Goal: Task Accomplishment & Management: Manage account settings

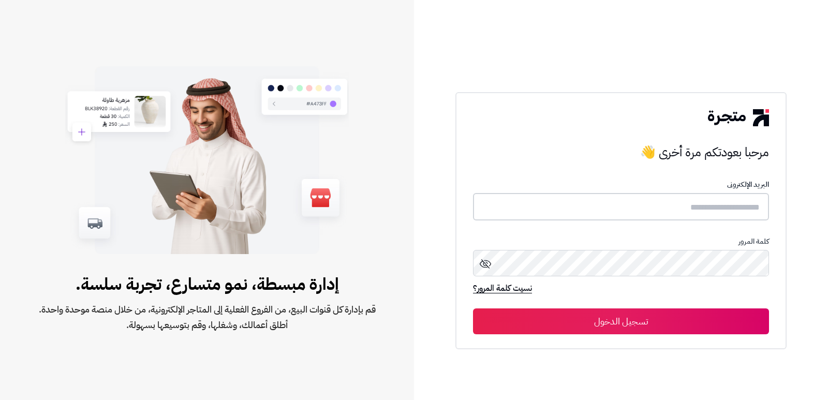
click at [582, 211] on input "text" at bounding box center [621, 206] width 296 height 27
type input "****"
click at [473, 308] on button "تسجيل الدخول" at bounding box center [621, 321] width 296 height 26
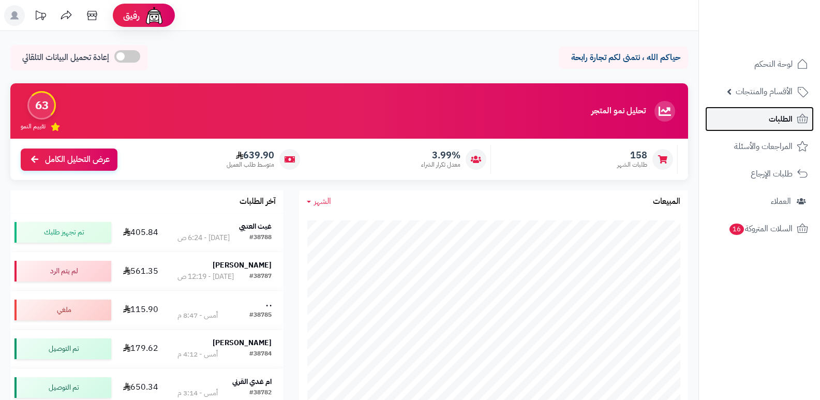
click at [744, 127] on link "الطلبات" at bounding box center [759, 119] width 109 height 25
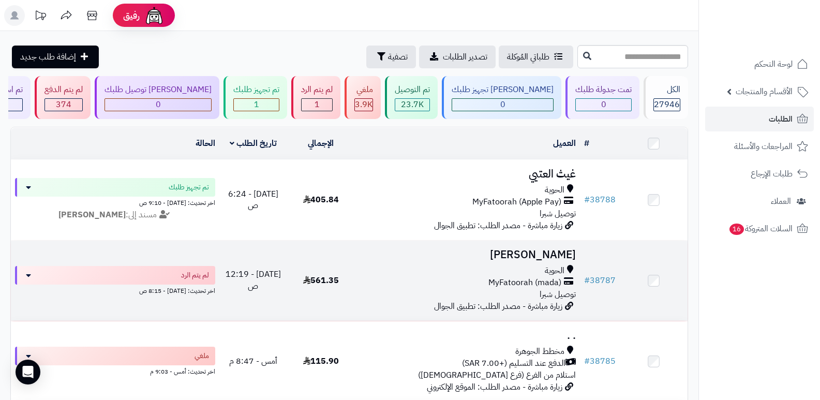
click at [532, 252] on h3 "محمد الخماش" at bounding box center [467, 255] width 217 height 12
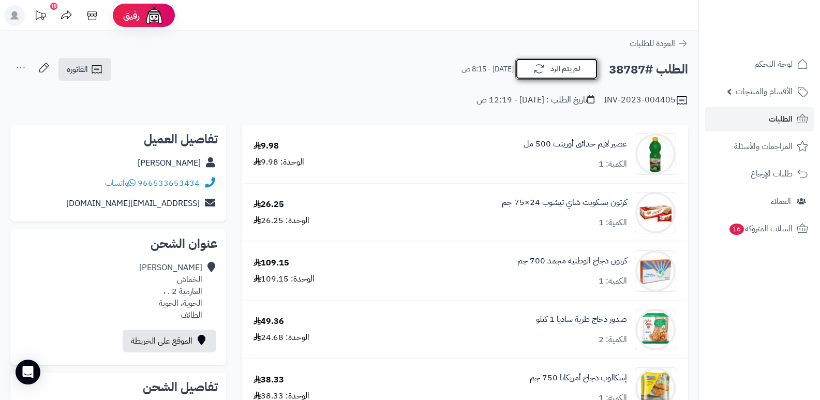
click at [572, 65] on button "لم يتم الرد" at bounding box center [556, 69] width 83 height 22
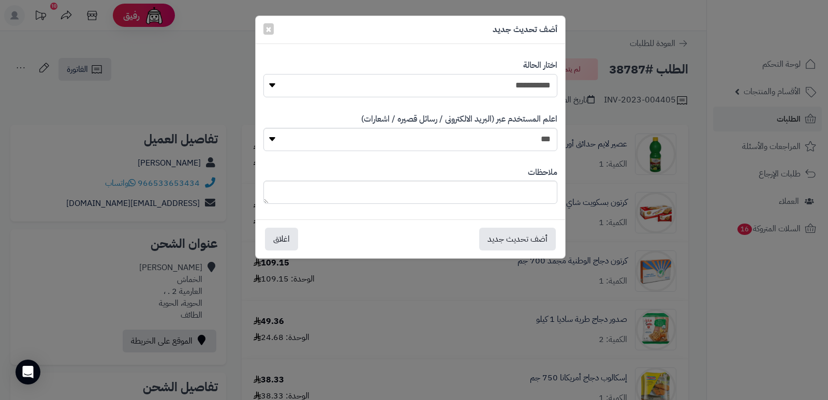
click at [521, 80] on select "**********" at bounding box center [410, 85] width 294 height 23
select select "*"
click at [263, 74] on select "**********" at bounding box center [410, 85] width 294 height 23
click at [518, 195] on textarea at bounding box center [410, 192] width 294 height 23
type textarea "*"
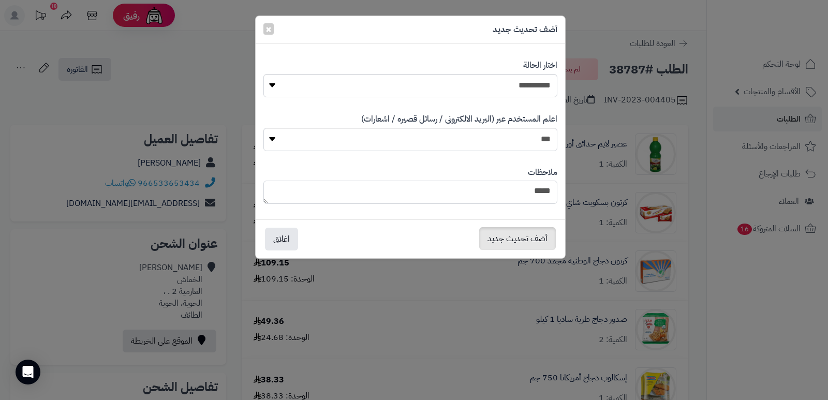
type textarea "****"
click at [525, 230] on button "أضف تحديث جديد" at bounding box center [517, 238] width 77 height 23
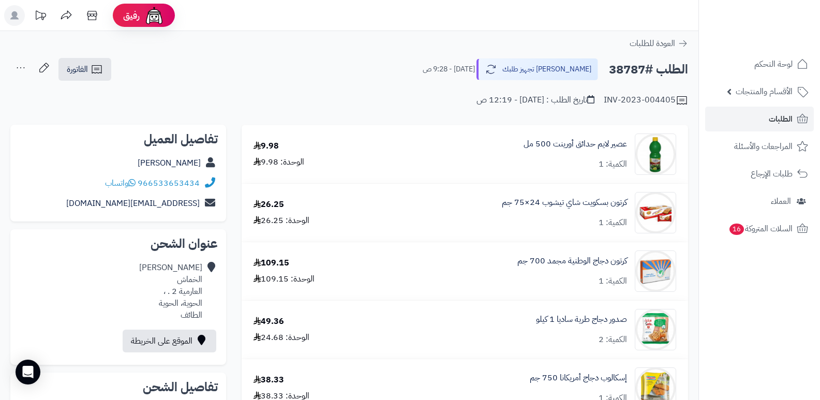
click at [25, 72] on icon at bounding box center [20, 67] width 21 height 21
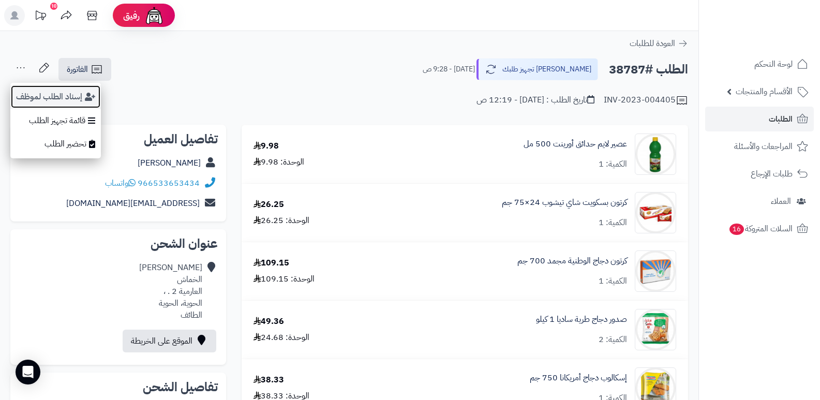
click at [35, 99] on button "إسناد الطلب لموظف" at bounding box center [55, 97] width 91 height 24
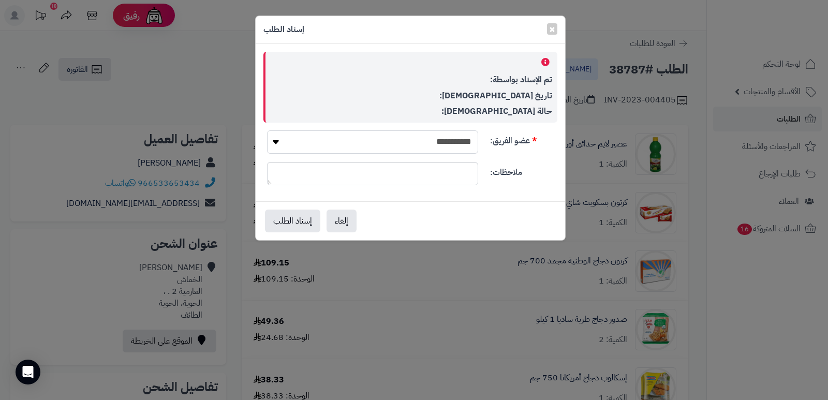
click at [434, 143] on select "**********" at bounding box center [372, 141] width 211 height 23
select select "**"
click at [267, 130] on select "**********" at bounding box center [372, 141] width 211 height 23
click at [307, 218] on button "إسناد الطلب" at bounding box center [292, 220] width 55 height 23
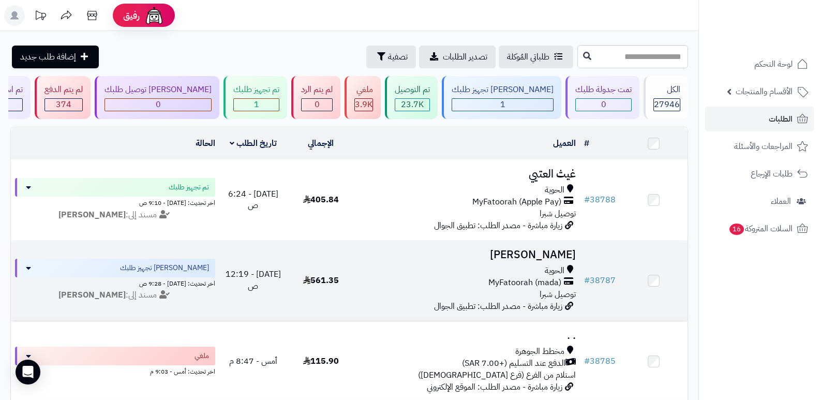
click at [535, 257] on h3 "محمد الخماش" at bounding box center [467, 255] width 217 height 12
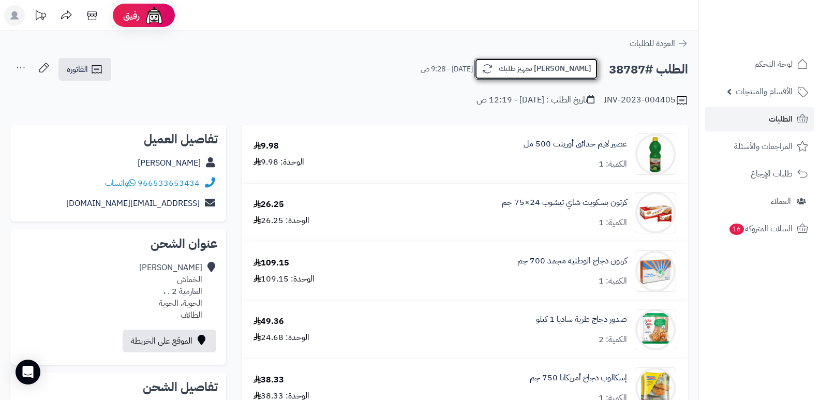
click at [575, 71] on button "[PERSON_NAME] تجهيز طلبك" at bounding box center [536, 69] width 124 height 22
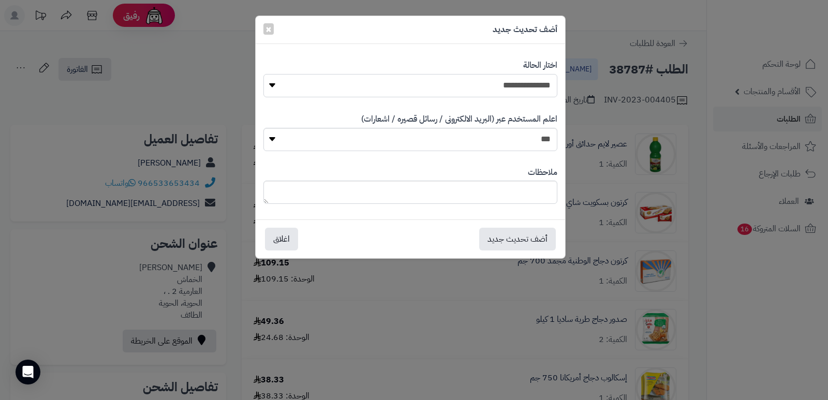
click at [529, 85] on select "**********" at bounding box center [410, 85] width 294 height 23
click at [263, 74] on select "**********" at bounding box center [410, 85] width 294 height 23
click at [534, 195] on textarea at bounding box center [410, 192] width 294 height 23
type textarea "****"
click at [526, 238] on button "أضف تحديث جديد" at bounding box center [517, 238] width 77 height 23
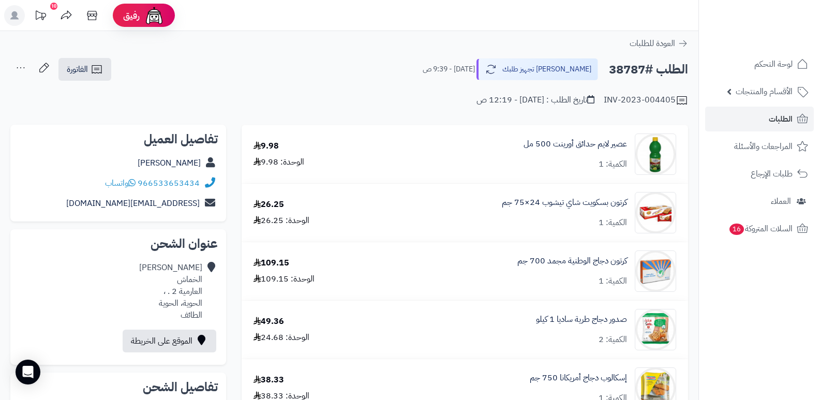
click at [15, 62] on icon at bounding box center [20, 67] width 21 height 21
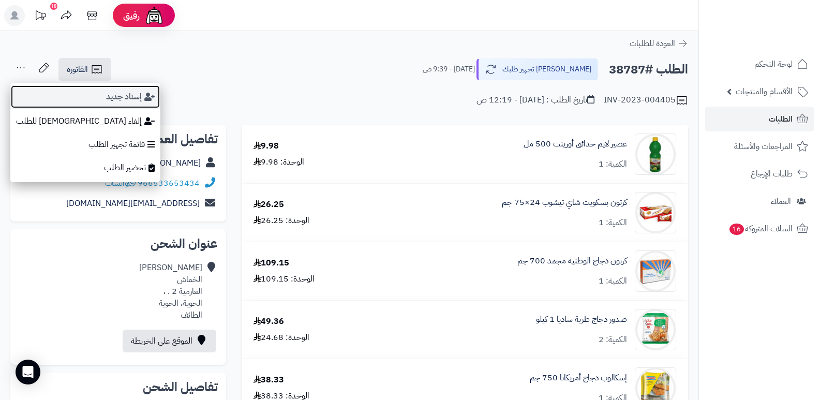
click at [44, 93] on button "إسناد جديد" at bounding box center [85, 97] width 150 height 24
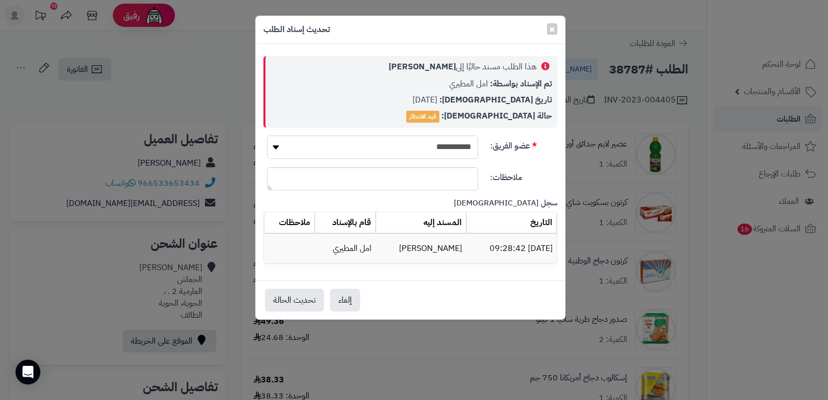
click at [442, 149] on select "**********" at bounding box center [372, 147] width 211 height 23
select select "**"
click at [267, 136] on select "**********" at bounding box center [372, 147] width 211 height 23
click at [276, 300] on button "تحديث الحالة" at bounding box center [294, 299] width 59 height 23
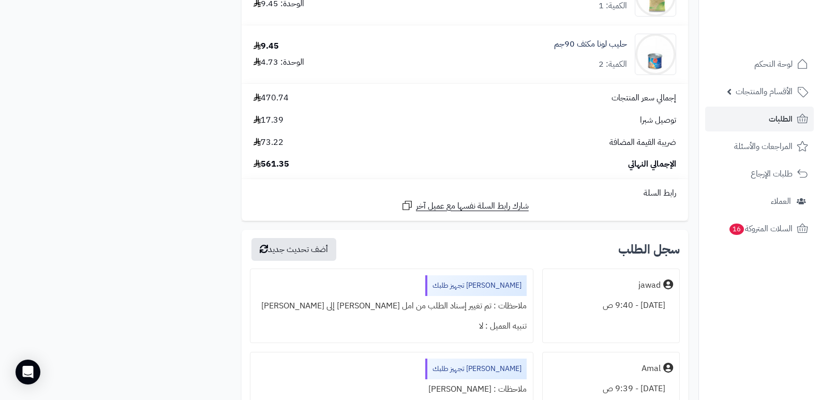
scroll to position [1242, 0]
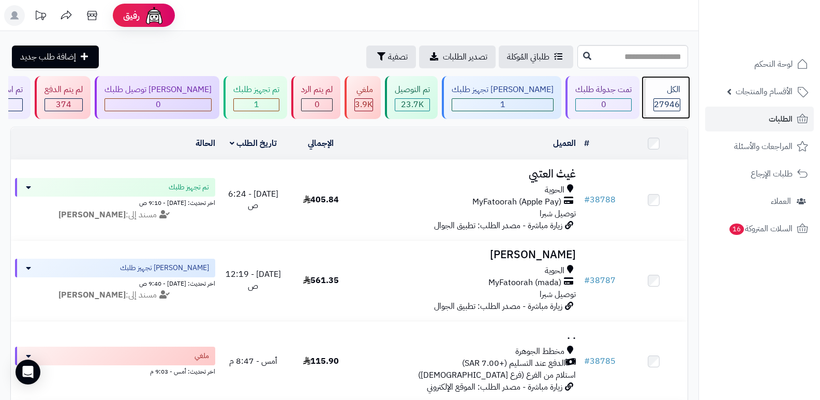
click at [664, 99] on span "27946" at bounding box center [667, 104] width 26 height 12
click at [678, 103] on div "27946" at bounding box center [667, 105] width 26 height 12
click at [479, 12] on header "رفيق ! الطلبات معالجة مكتمل إرجاع المنتجات العملاء المتواجدون الان 28621 عملاء …" at bounding box center [410, 15] width 820 height 31
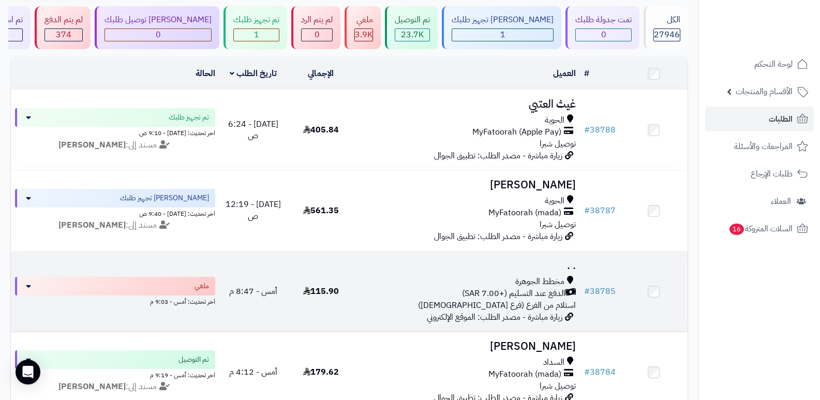
scroll to position [52, 0]
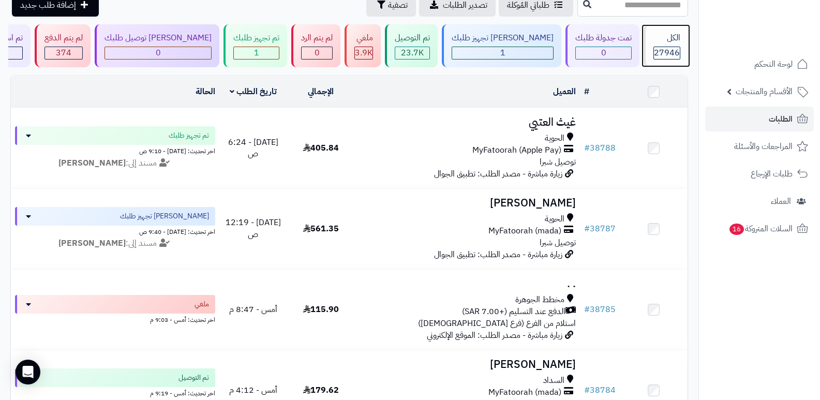
click at [677, 43] on div "الكل" at bounding box center [666, 38] width 27 height 12
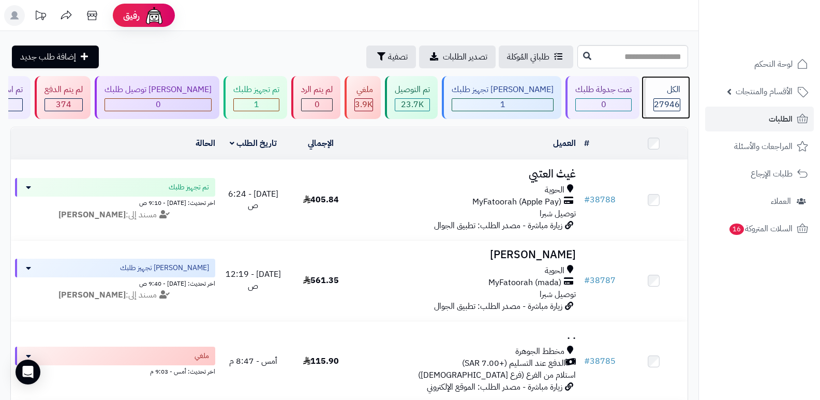
click at [654, 99] on span "27946" at bounding box center [667, 104] width 26 height 12
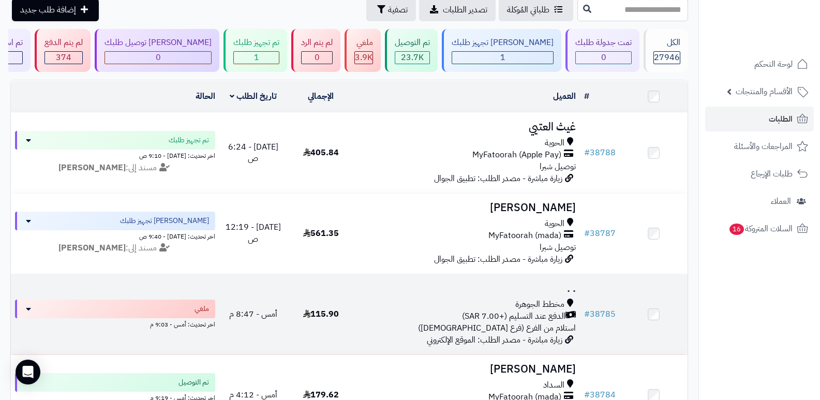
scroll to position [103, 0]
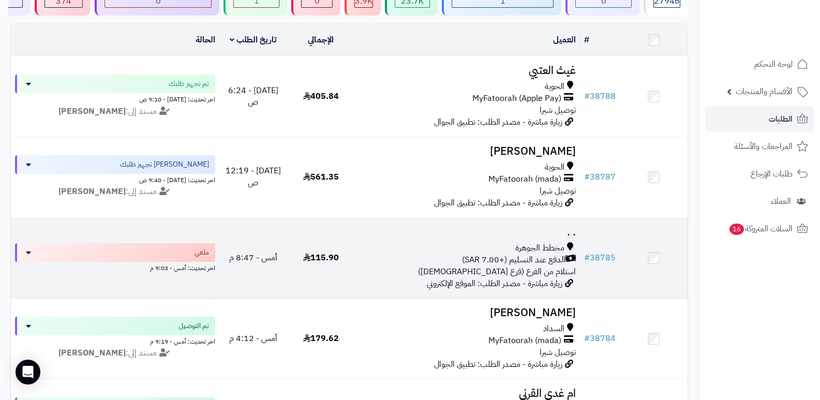
click at [566, 234] on h3 ". ." at bounding box center [467, 232] width 217 height 12
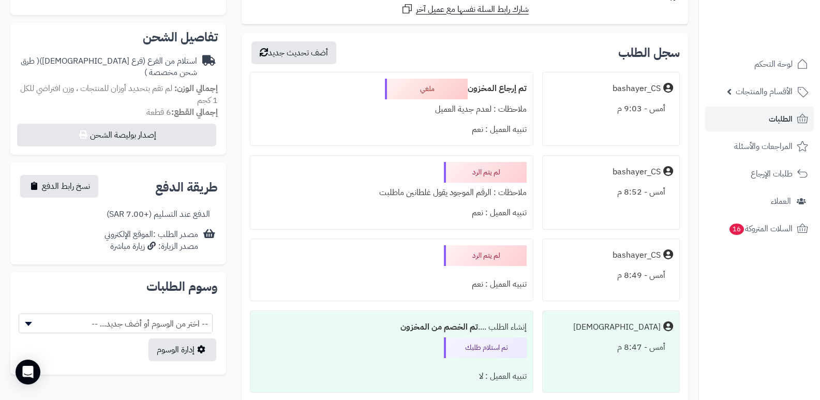
scroll to position [318, 0]
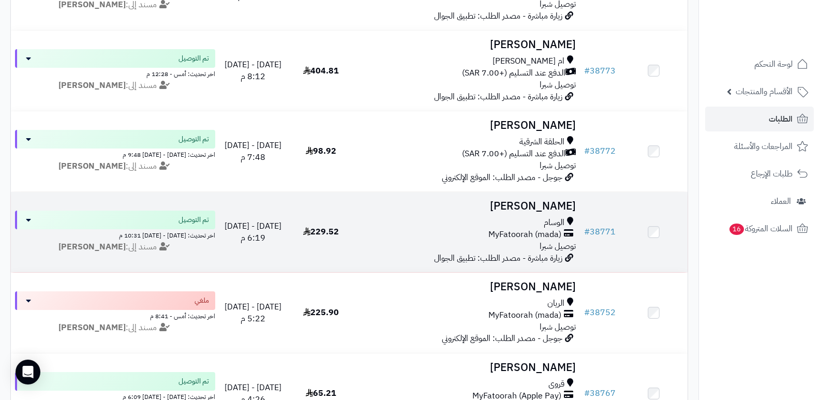
scroll to position [1035, 0]
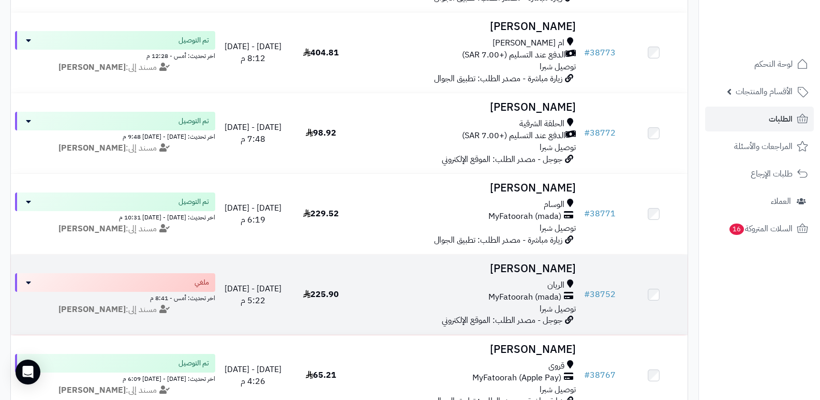
click at [544, 268] on h3 "[PERSON_NAME]" at bounding box center [467, 269] width 217 height 12
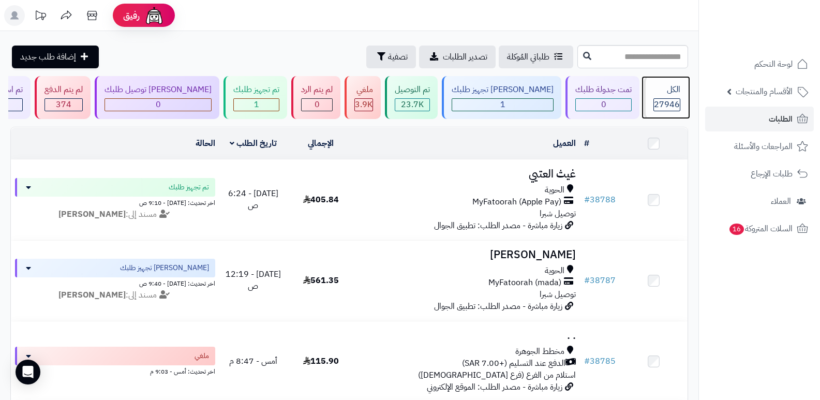
click at [669, 96] on div "الكل 27946" at bounding box center [666, 97] width 44 height 43
click at [649, 102] on div "الكل 27946" at bounding box center [666, 97] width 44 height 43
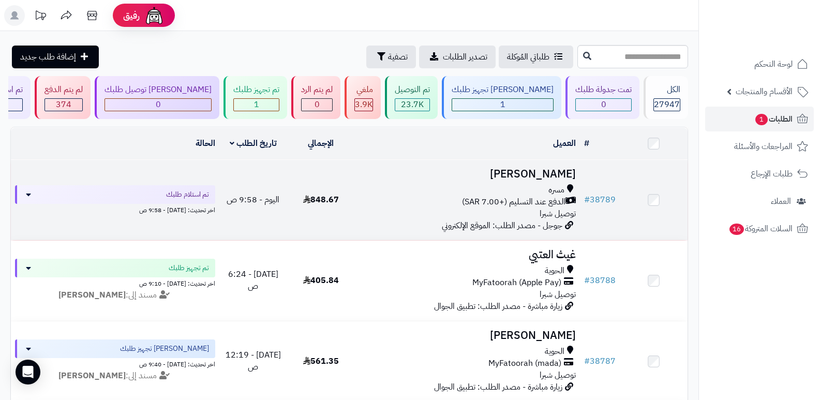
click at [553, 171] on h3 "خالد الشريف" at bounding box center [467, 174] width 217 height 12
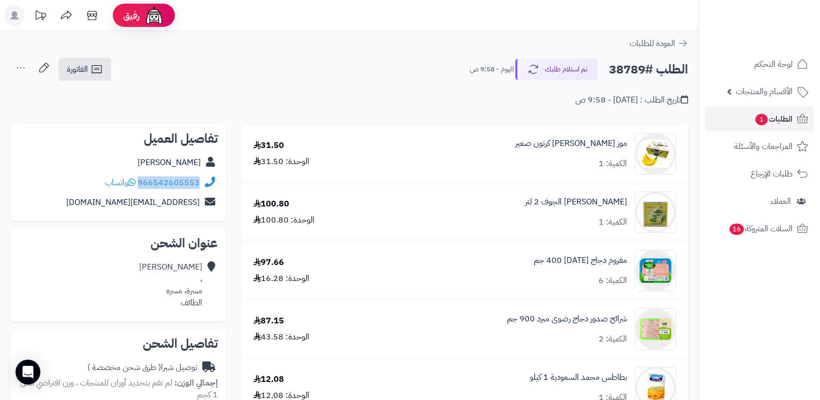
drag, startPoint x: 139, startPoint y: 181, endPoint x: 221, endPoint y: 177, distance: 81.8
click at [221, 177] on div "تفاصيل العميل خالد الشريف 966542605553 واتساب aljouri4@hotmail.com" at bounding box center [118, 172] width 216 height 97
copy div "966542605553"
click at [554, 73] on button "تم استلام طلبك" at bounding box center [556, 69] width 83 height 22
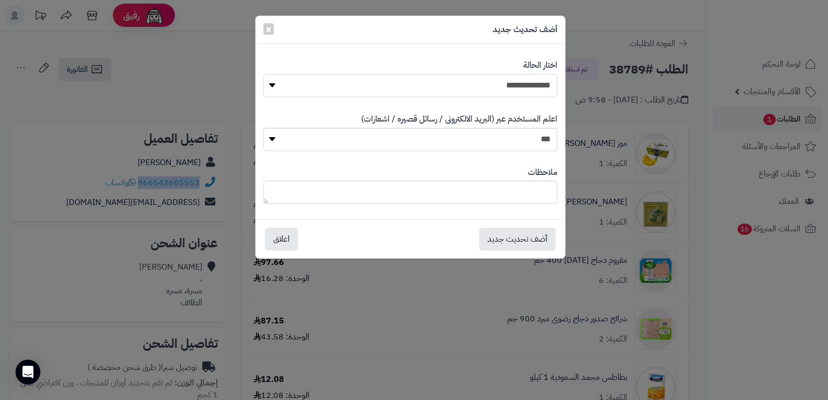
click at [518, 86] on select "**********" at bounding box center [410, 85] width 294 height 23
select select "*"
click at [263, 74] on select "**********" at bounding box center [410, 85] width 294 height 23
click at [505, 236] on button "أضف تحديث جديد" at bounding box center [517, 238] width 77 height 23
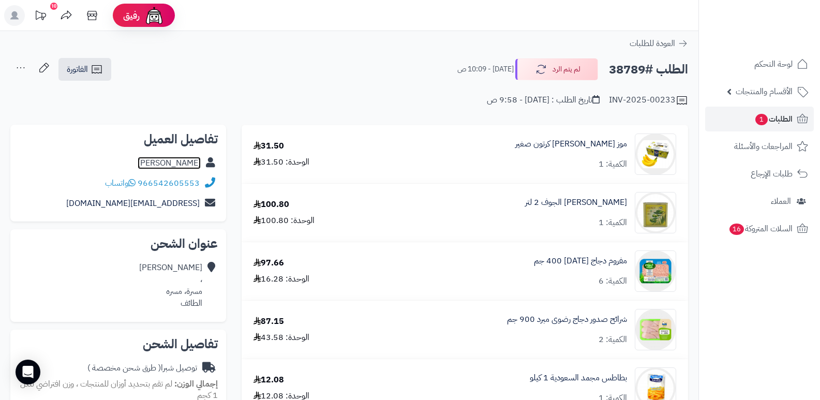
click at [187, 163] on link "[PERSON_NAME]" at bounding box center [169, 163] width 63 height 12
click at [565, 70] on button "لم يتم الرد" at bounding box center [556, 69] width 83 height 22
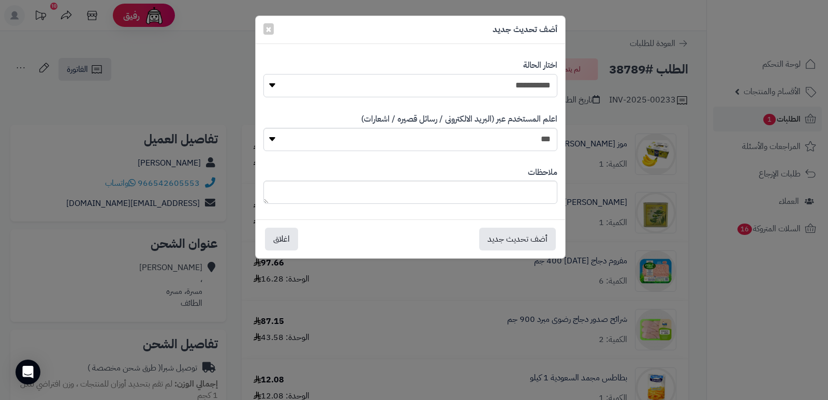
click at [539, 77] on select "**********" at bounding box center [410, 85] width 294 height 23
select select "*"
click at [263, 74] on select "**********" at bounding box center [410, 85] width 294 height 23
click at [519, 195] on textarea at bounding box center [410, 192] width 294 height 23
type textarea "****"
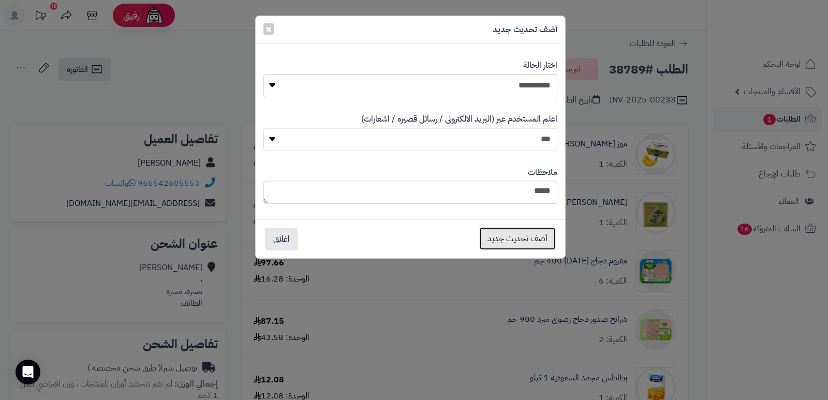
click at [518, 233] on button "أضف تحديث جديد" at bounding box center [517, 238] width 77 height 23
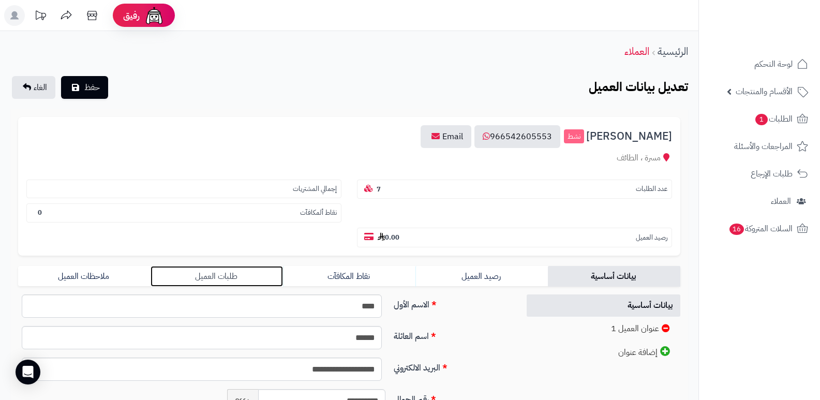
click at [225, 278] on link "طلبات العميل" at bounding box center [217, 276] width 132 height 21
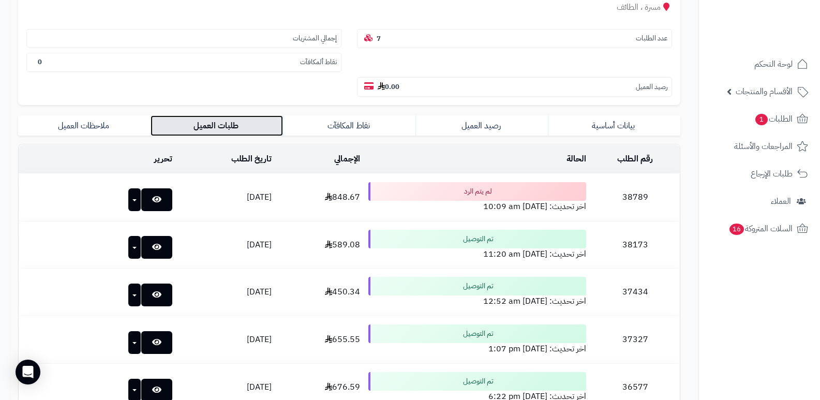
scroll to position [155, 0]
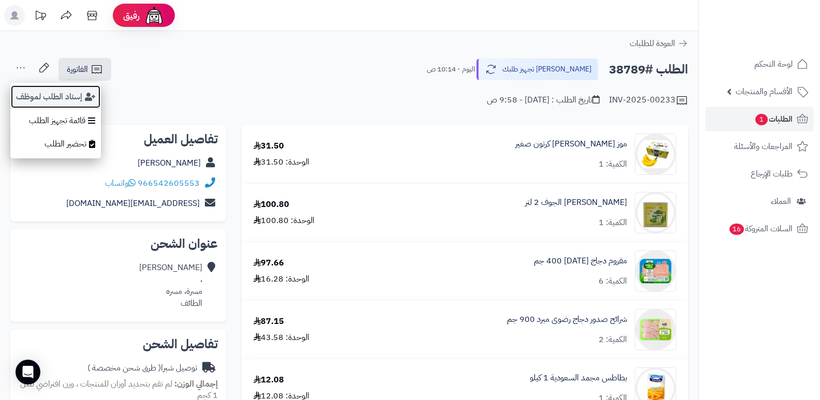
click at [38, 100] on button "إسناد الطلب لموظف" at bounding box center [55, 97] width 91 height 24
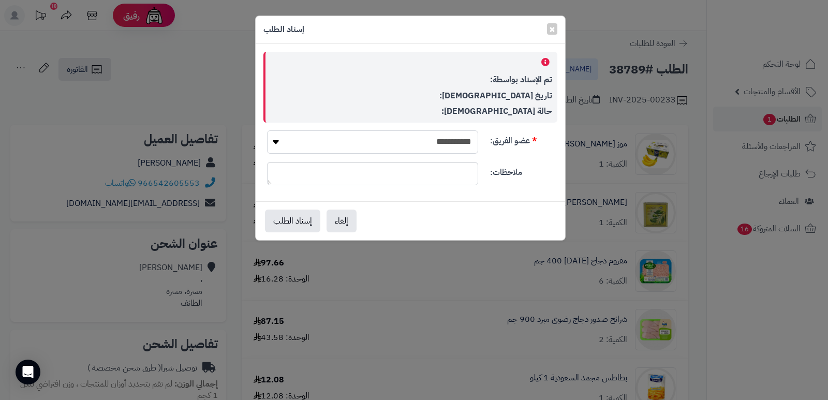
click at [436, 148] on select "**********" at bounding box center [372, 141] width 211 height 23
select select "**"
click at [267, 130] on select "**********" at bounding box center [372, 141] width 211 height 23
click at [278, 218] on button "إسناد الطلب" at bounding box center [292, 220] width 55 height 23
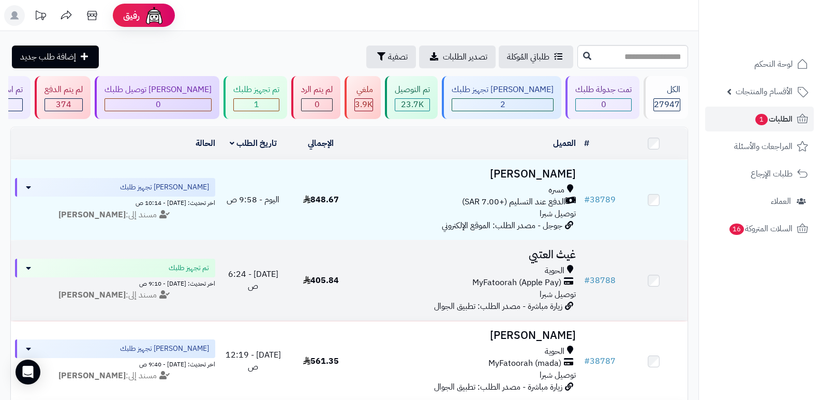
click at [569, 252] on h3 "غيث العتيي" at bounding box center [467, 255] width 217 height 12
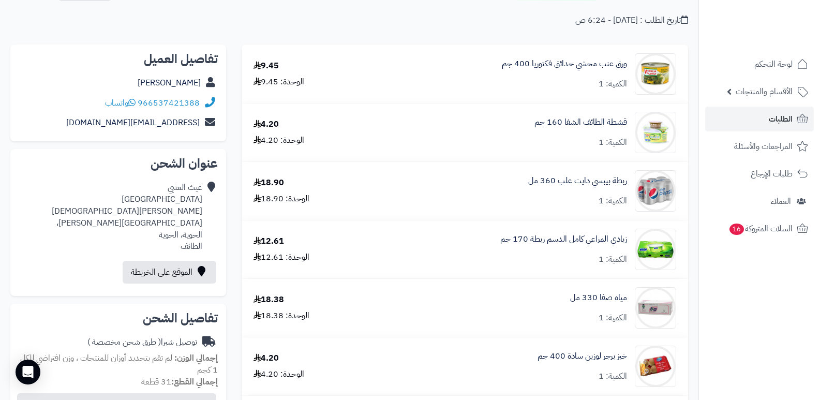
scroll to position [155, 0]
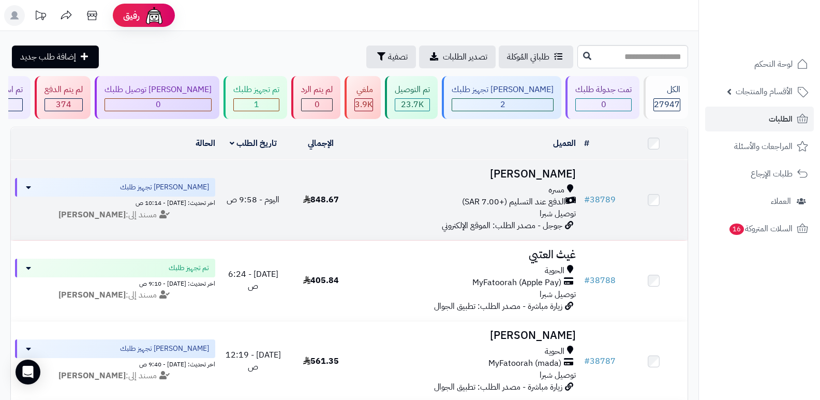
click at [548, 173] on h3 "[PERSON_NAME]" at bounding box center [467, 174] width 217 height 12
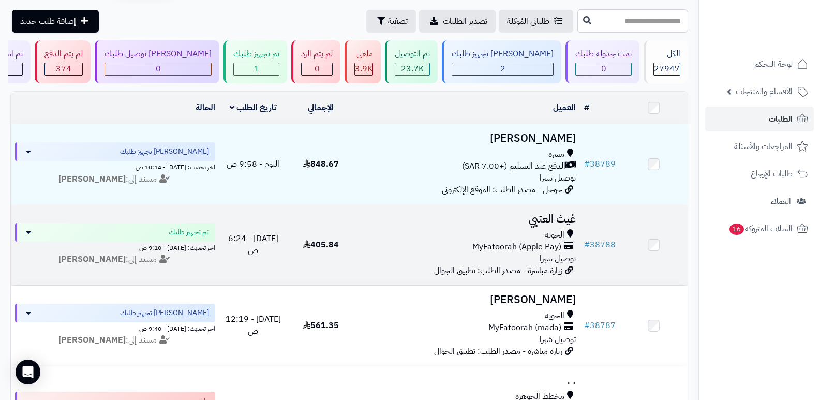
scroll to position [103, 0]
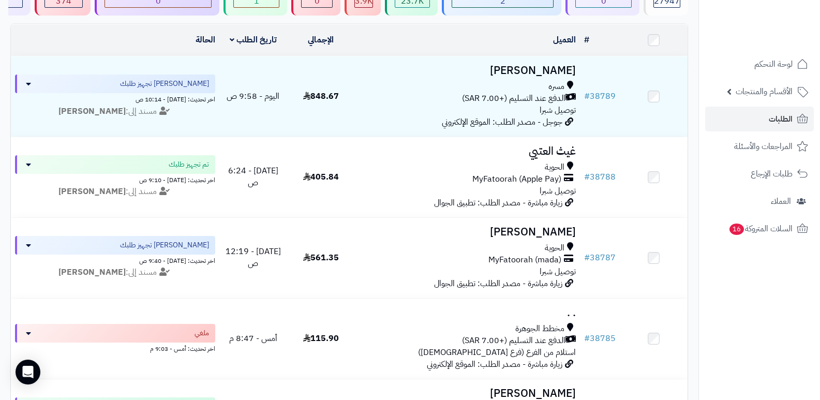
click at [730, 278] on nav "لوحة التحكم الأقسام والمنتجات المنتجات الأقسام الماركات مواصفات المنتجات مواصفا…" at bounding box center [759, 213] width 122 height 400
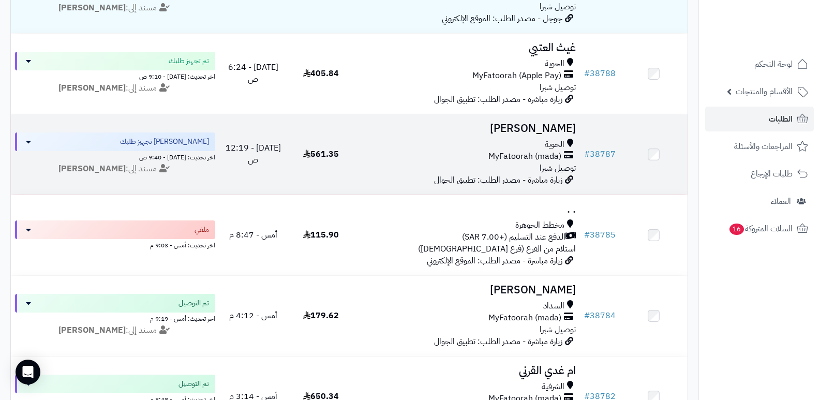
scroll to position [0, 0]
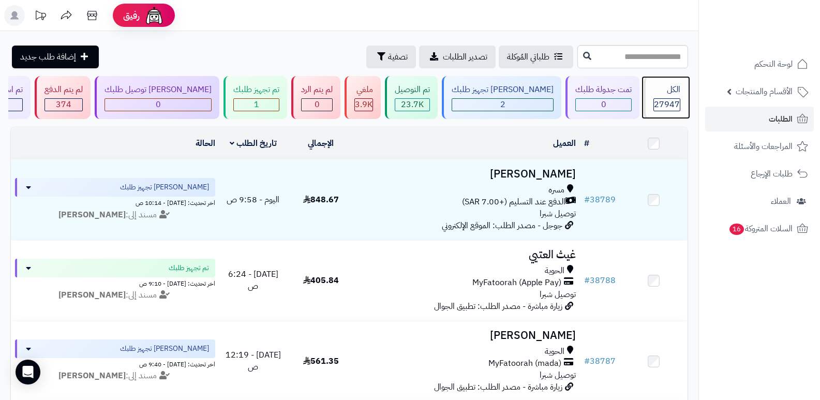
click at [653, 87] on div "الكل" at bounding box center [666, 90] width 27 height 12
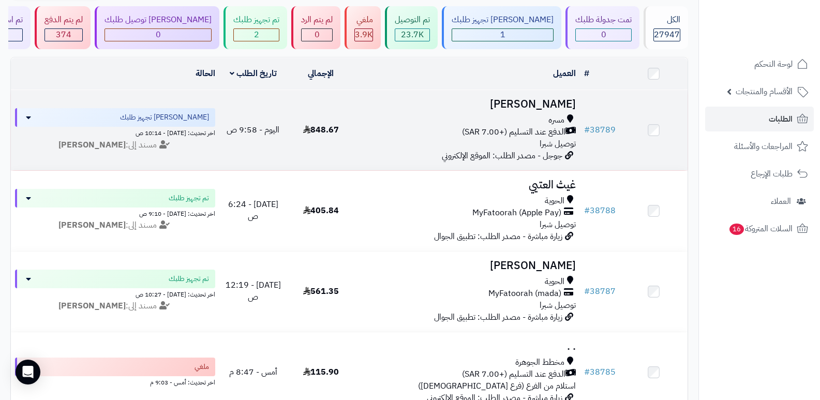
scroll to position [52, 0]
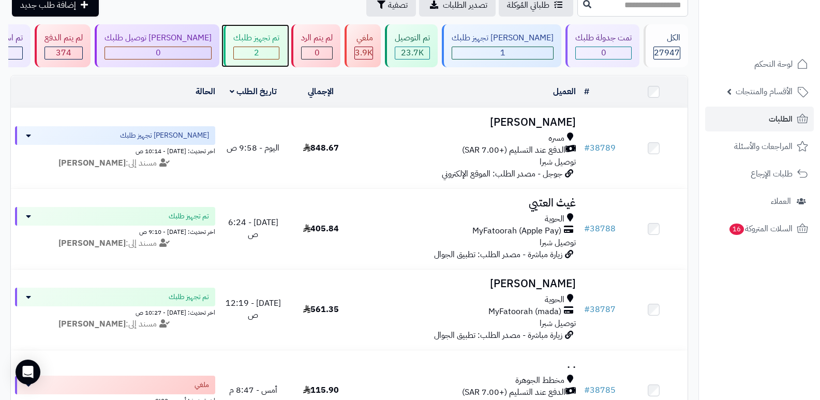
click at [285, 46] on div "تم تجهيز طلبك 2" at bounding box center [255, 45] width 64 height 43
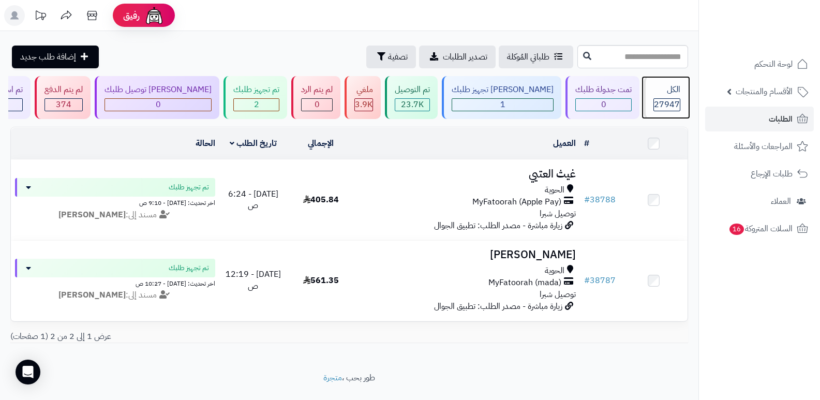
click at [660, 95] on div "الكل" at bounding box center [666, 90] width 27 height 12
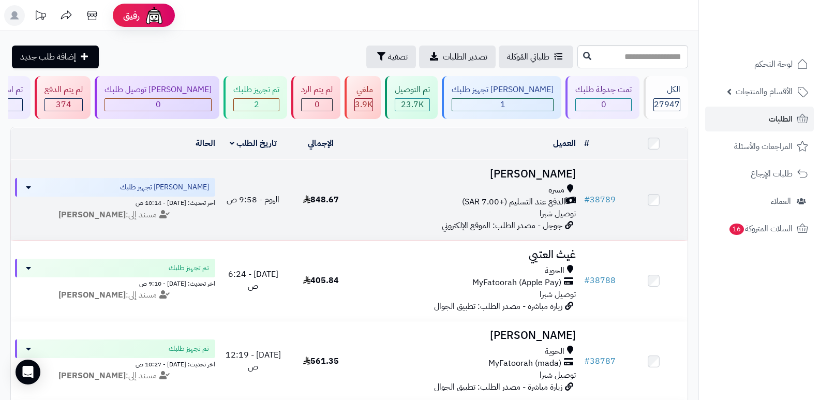
click at [546, 174] on h3 "[PERSON_NAME]" at bounding box center [467, 174] width 217 height 12
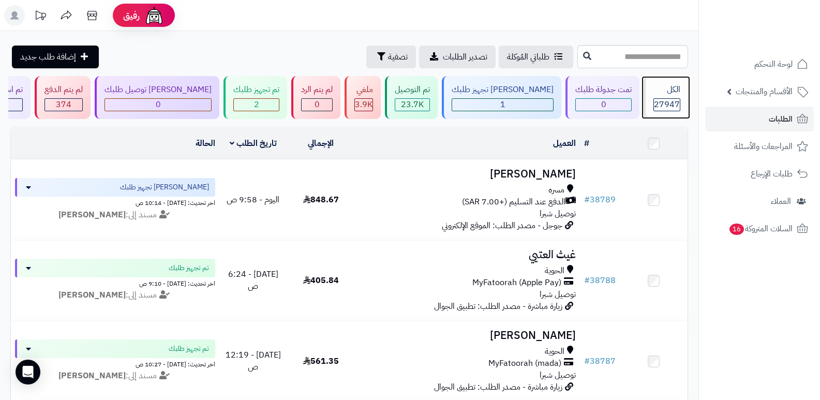
click at [665, 99] on span "27947" at bounding box center [667, 104] width 26 height 12
click at [668, 103] on span "27947" at bounding box center [667, 104] width 26 height 12
click at [666, 93] on div "الكل" at bounding box center [666, 90] width 27 height 12
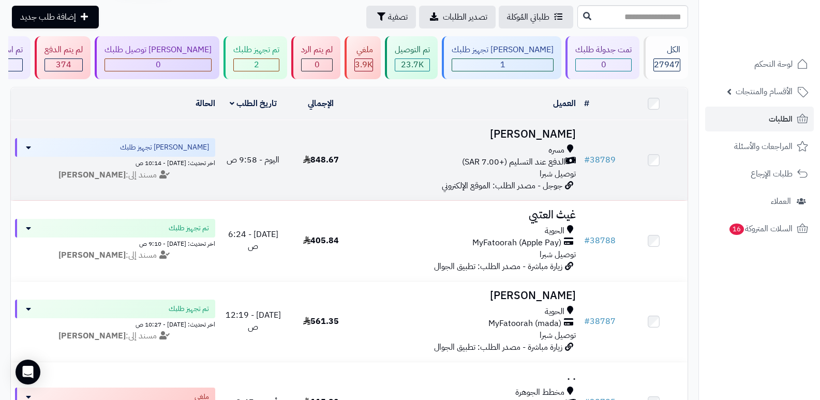
scroll to position [52, 0]
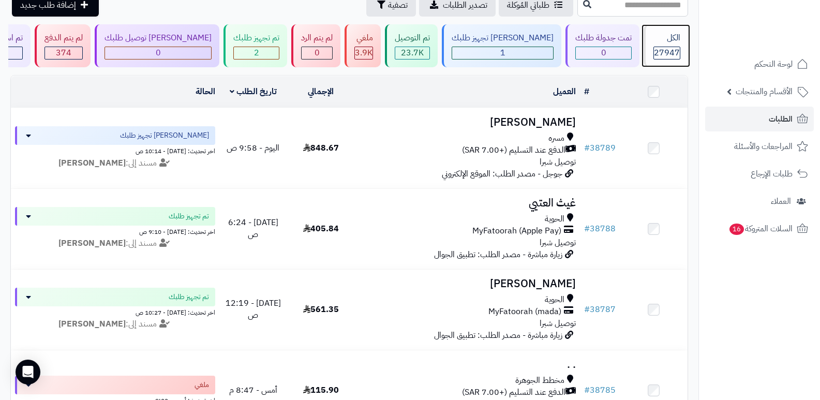
click at [669, 51] on span "27947" at bounding box center [667, 53] width 26 height 12
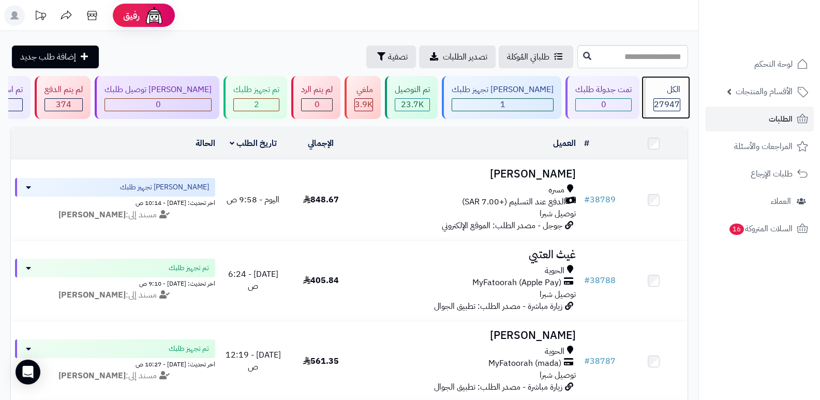
click at [665, 100] on span "27947" at bounding box center [667, 104] width 26 height 12
click at [676, 96] on div "الكل 27947" at bounding box center [666, 97] width 44 height 43
click at [674, 82] on div "الكل 27947" at bounding box center [666, 97] width 44 height 43
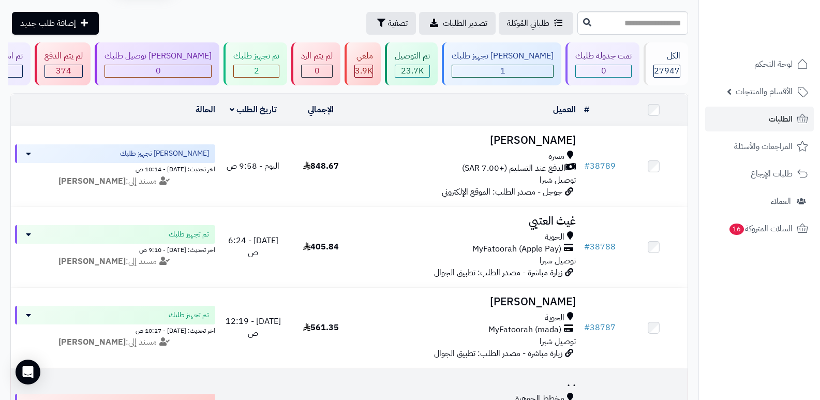
scroll to position [52, 0]
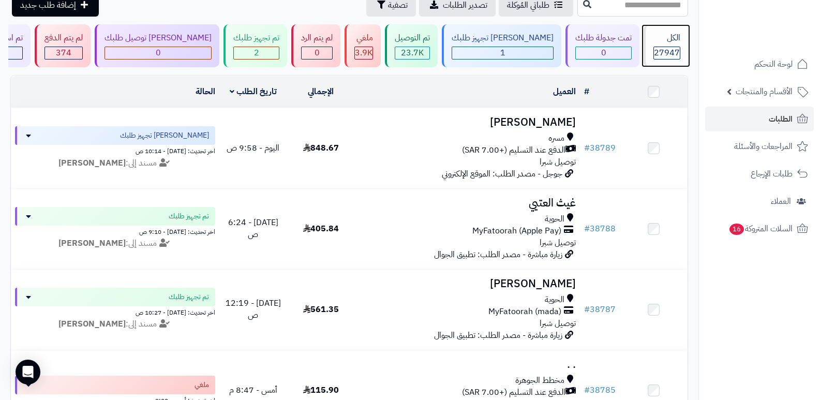
click at [666, 48] on span "27947" at bounding box center [667, 53] width 26 height 12
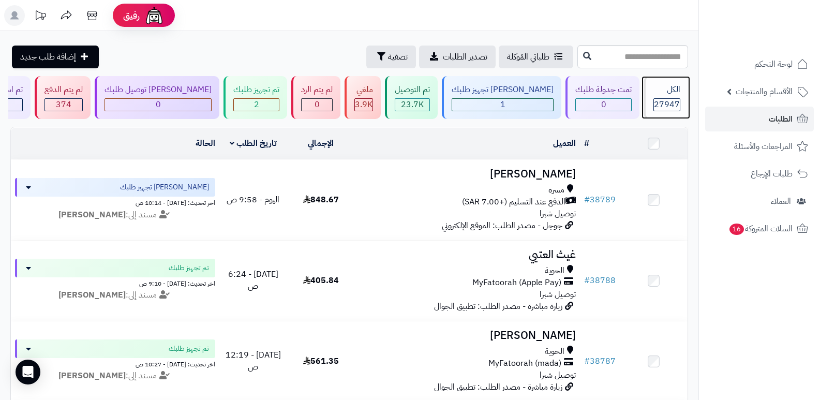
click at [665, 106] on span "27947" at bounding box center [667, 104] width 26 height 12
click at [652, 83] on div "الكل 27947" at bounding box center [666, 97] width 44 height 43
click at [666, 94] on div "الكل" at bounding box center [666, 90] width 27 height 12
click at [680, 94] on div "الكل" at bounding box center [666, 90] width 27 height 12
click at [662, 99] on span "27947" at bounding box center [667, 104] width 26 height 12
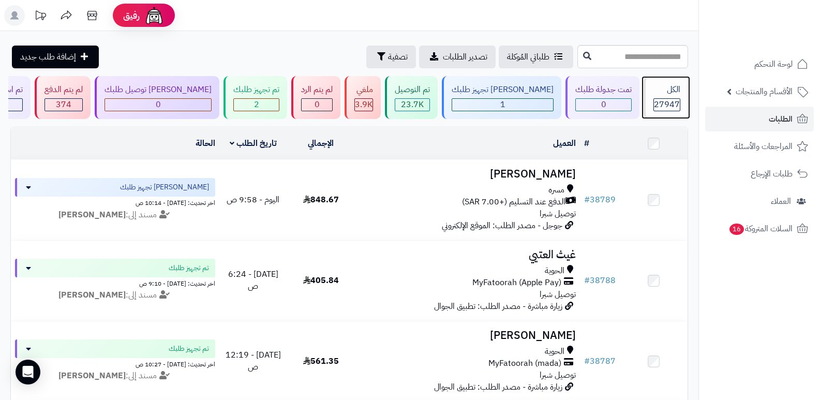
click at [661, 98] on span "27947" at bounding box center [667, 104] width 26 height 12
click at [677, 103] on span "27947" at bounding box center [667, 104] width 26 height 12
click at [654, 91] on div "الكل" at bounding box center [666, 90] width 27 height 12
click at [655, 87] on div "الكل" at bounding box center [666, 90] width 27 height 12
click at [667, 105] on span "27947" at bounding box center [667, 104] width 26 height 12
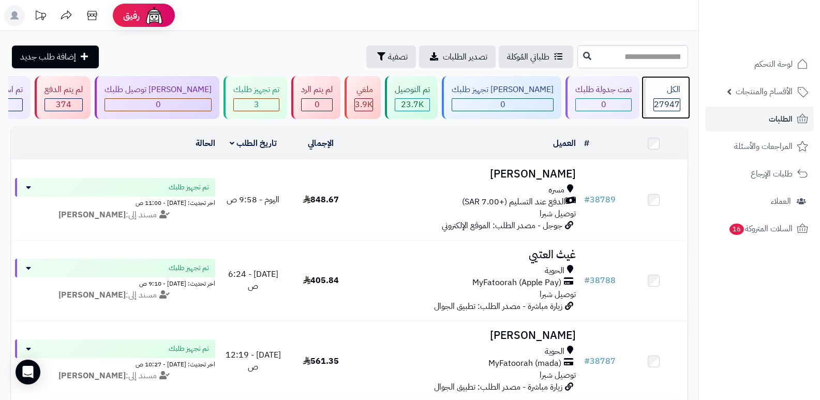
click at [654, 99] on div "27947" at bounding box center [667, 105] width 26 height 12
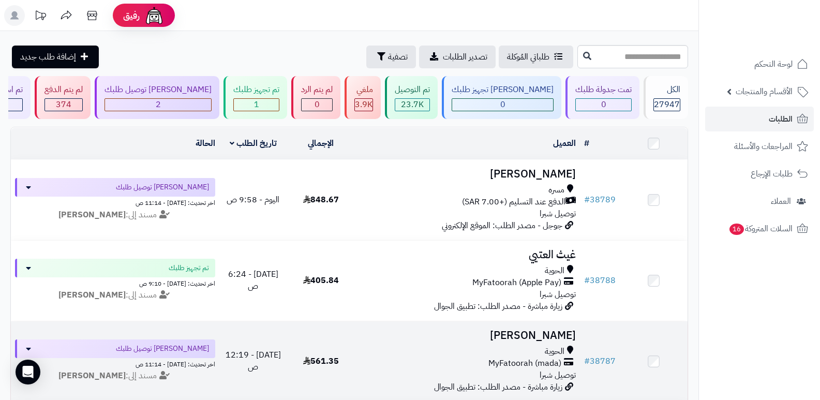
click at [556, 332] on h3 "[PERSON_NAME]" at bounding box center [467, 336] width 217 height 12
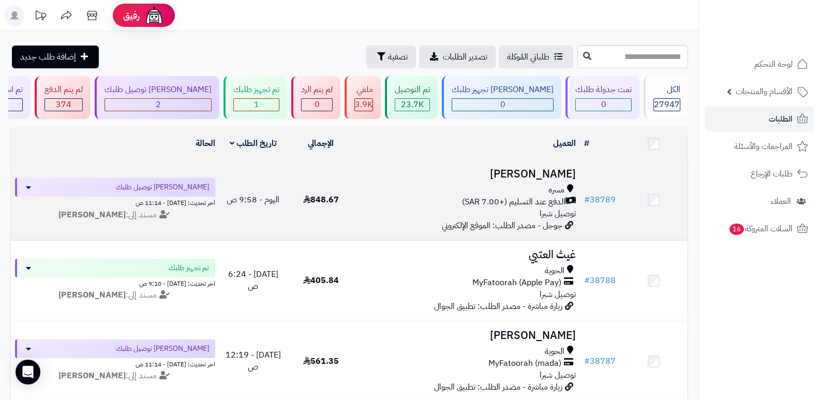
click at [568, 169] on h3 "[PERSON_NAME]" at bounding box center [467, 174] width 217 height 12
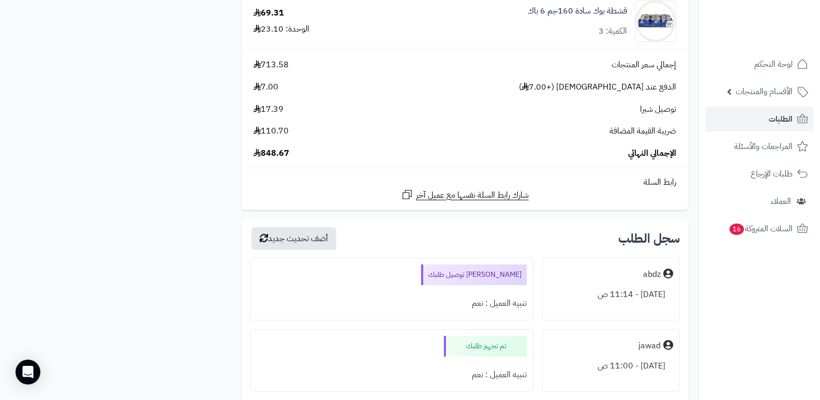
scroll to position [517, 0]
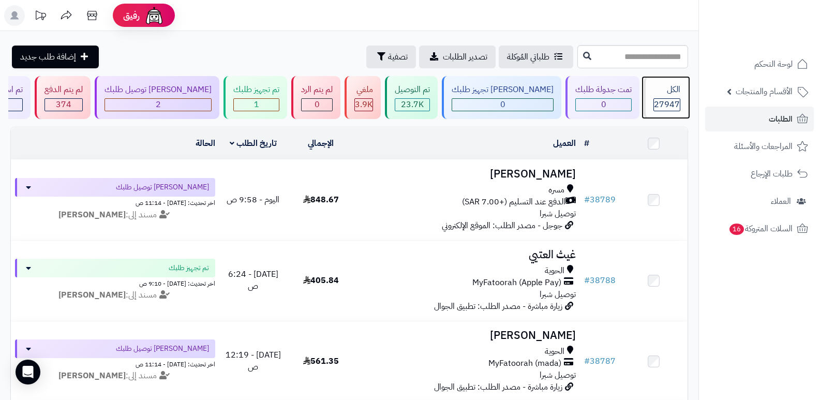
click at [665, 97] on div "الكل 27947" at bounding box center [666, 97] width 44 height 43
click at [667, 86] on div "الكل" at bounding box center [666, 90] width 27 height 12
click at [676, 95] on div "الكل" at bounding box center [666, 90] width 27 height 12
click at [679, 98] on div "27947" at bounding box center [666, 104] width 27 height 13
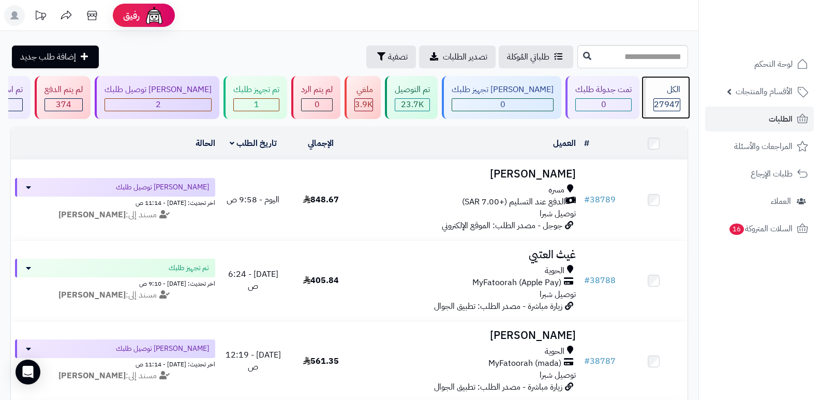
click at [673, 100] on span "27947" at bounding box center [667, 104] width 26 height 12
click at [653, 96] on div "الكل 27947" at bounding box center [666, 97] width 44 height 43
click at [679, 90] on div "الكل" at bounding box center [666, 90] width 27 height 12
click at [679, 91] on div "الكل" at bounding box center [666, 90] width 27 height 12
click at [661, 101] on span "27947" at bounding box center [667, 104] width 26 height 12
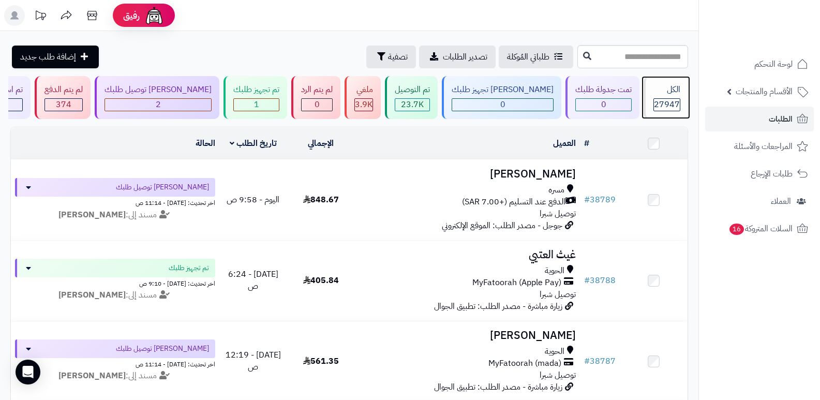
click at [665, 97] on div "الكل 27947" at bounding box center [666, 97] width 44 height 43
click at [665, 98] on span "27947" at bounding box center [667, 104] width 26 height 12
click at [666, 97] on div "الكل 27947" at bounding box center [666, 97] width 44 height 43
